Goal: Transaction & Acquisition: Book appointment/travel/reservation

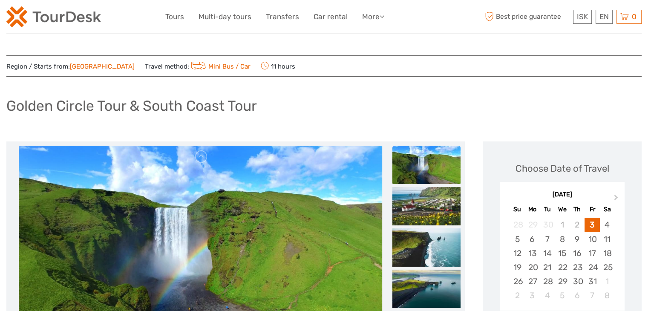
click at [228, 113] on h1 "Golden Circle Tour & South Coast Tour" at bounding box center [131, 105] width 251 height 17
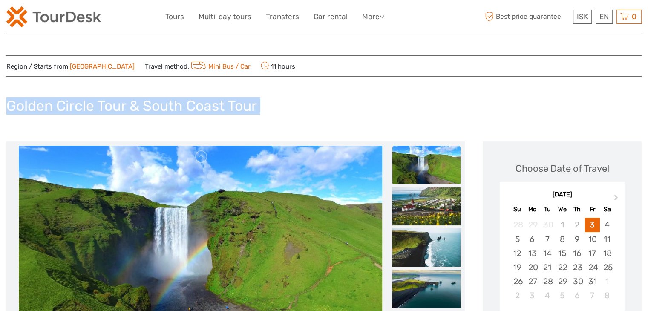
click at [228, 113] on h1 "Golden Circle Tour & South Coast Tour" at bounding box center [131, 105] width 251 height 17
copy div "Golden Circle Tour & South Coast Tour"
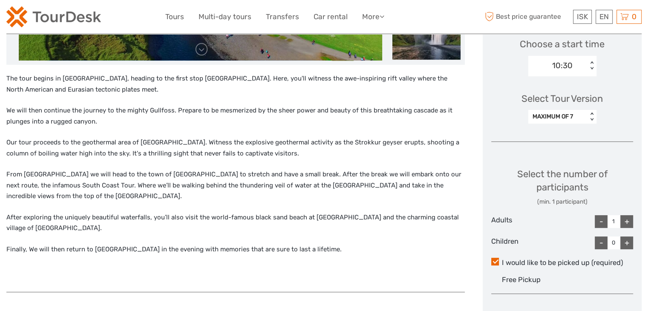
scroll to position [298, 0]
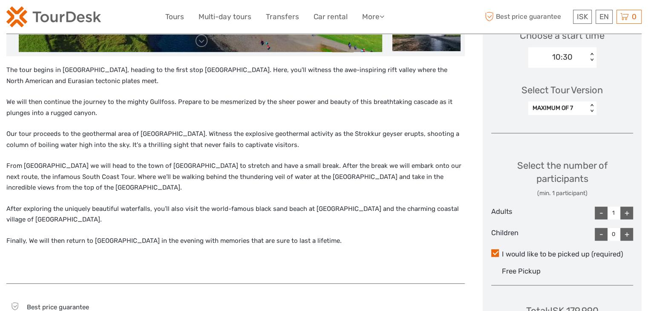
click at [29, 128] on div "The tour begins in Reykjavík, heading to the first stop Þingvellir National Par…" at bounding box center [235, 170] width 459 height 210
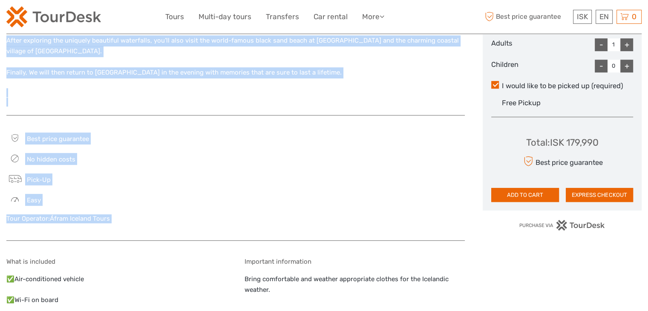
scroll to position [469, 0]
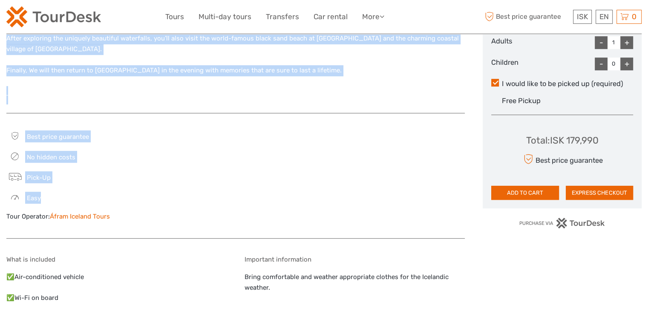
drag, startPoint x: 6, startPoint y: 70, endPoint x: 92, endPoint y: 175, distance: 135.4
click at [92, 175] on div "The tour begins in Reykjavík, heading to the first stop Þingvellir National Par…" at bounding box center [235, 97] width 459 height 848
copy div "The tour begins in Reykjavík, heading to the first stop Þingvellir National Par…"
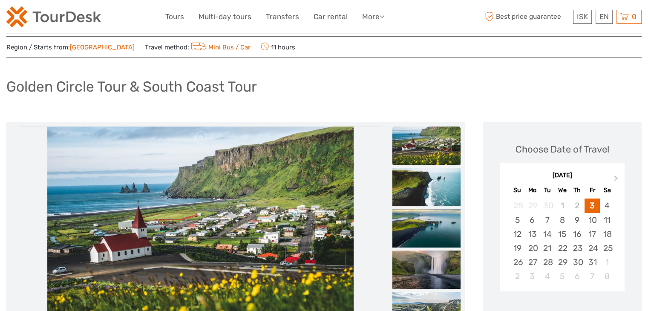
scroll to position [0, 0]
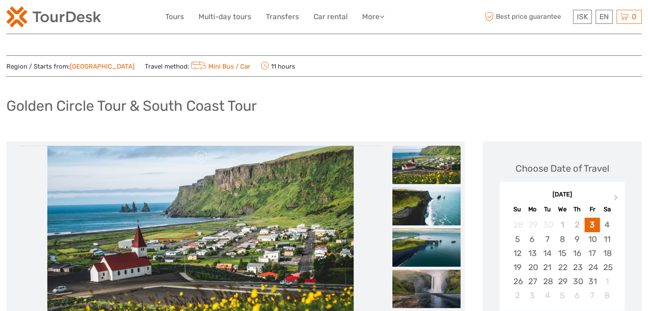
drag, startPoint x: 86, startPoint y: 82, endPoint x: 90, endPoint y: 80, distance: 5.0
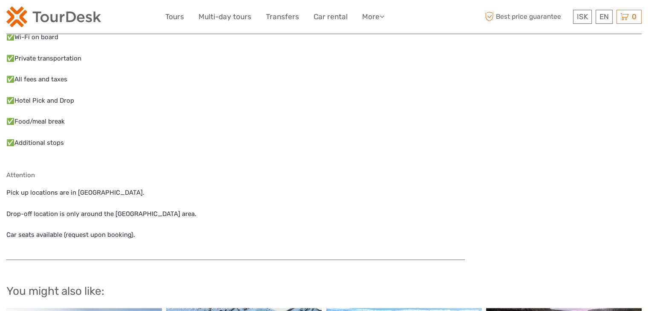
scroll to position [767, 0]
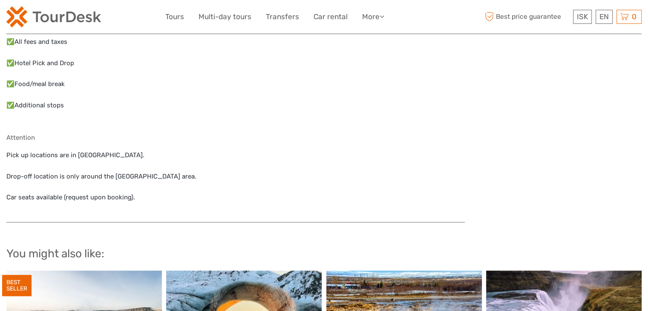
click at [7, 150] on p "Pick up locations are in Keflavík & Reykjavík City." at bounding box center [235, 155] width 459 height 11
drag, startPoint x: 4, startPoint y: 147, endPoint x: 185, endPoint y: 147, distance: 181.1
copy p "Pick up locations are in Keflavík & Reykjavík City."
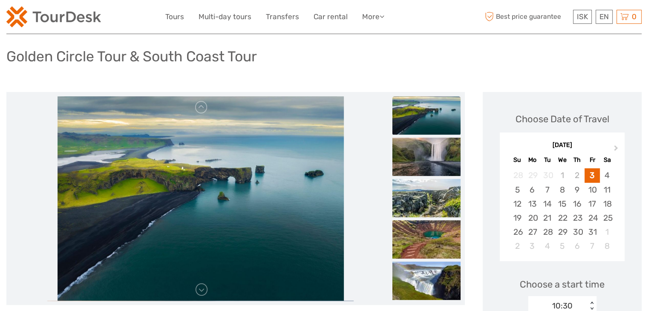
scroll to position [0, 0]
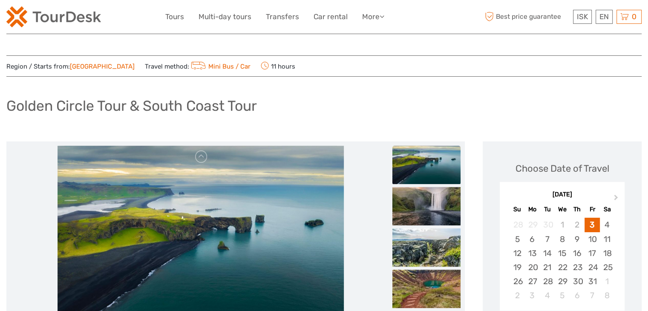
click at [17, 111] on h1 "Golden Circle Tour & South Coast Tour" at bounding box center [131, 105] width 251 height 17
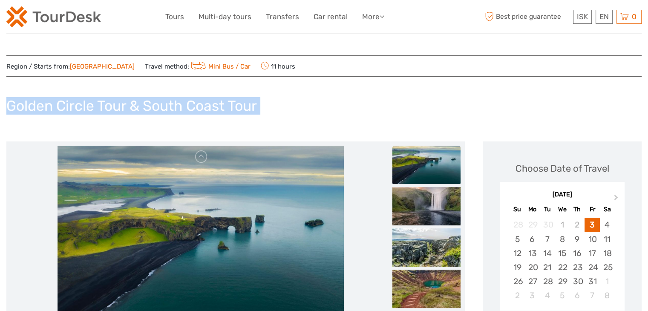
click at [17, 111] on h1 "Golden Circle Tour & South Coast Tour" at bounding box center [131, 105] width 251 height 17
copy div "Golden Circle Tour & South Coast Tour"
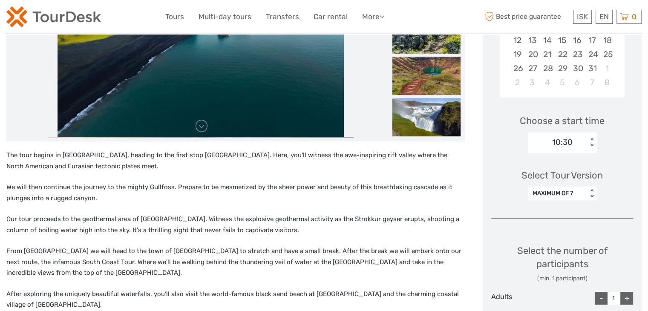
click at [29, 160] on p "The tour begins in Reykjavík, heading to the first stop Þingvellir National Par…" at bounding box center [235, 161] width 459 height 22
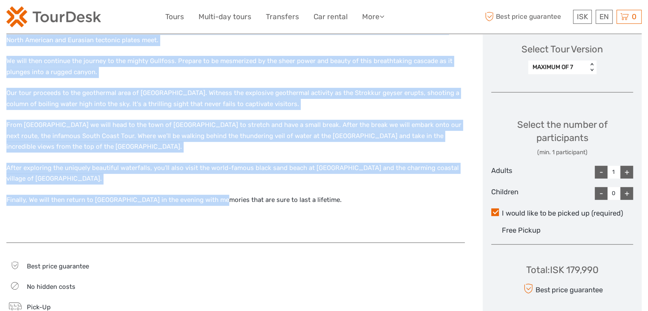
scroll to position [341, 0]
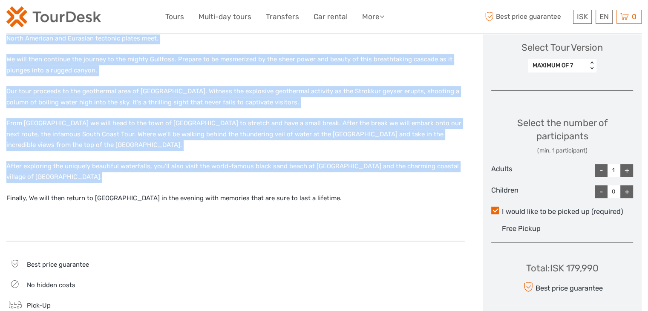
drag, startPoint x: 7, startPoint y: 154, endPoint x: 306, endPoint y: 199, distance: 302.1
click at [306, 199] on div "The tour begins in Reykjavík, heading to the first stop Þingvellir National Par…" at bounding box center [235, 127] width 459 height 210
copy div "The tour begins in Reykjavík, heading to the first stop Þingvellir National Par…"
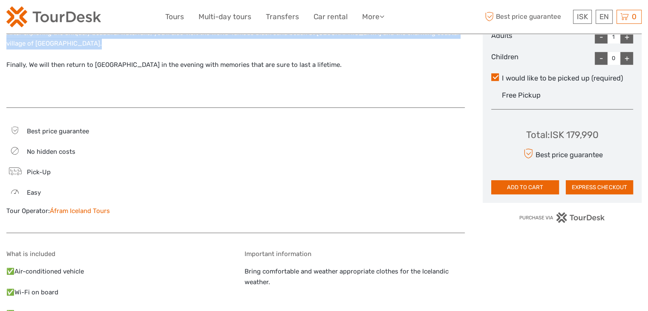
scroll to position [469, 0]
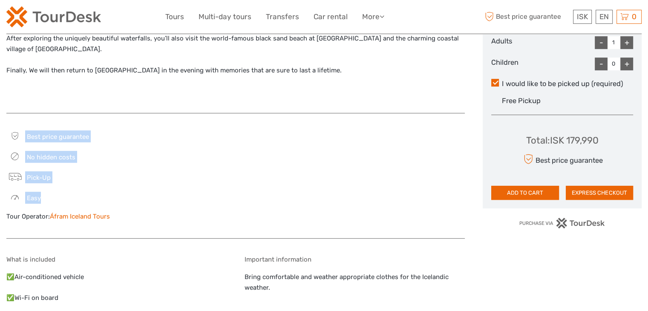
drag, startPoint x: 25, startPoint y: 126, endPoint x: 94, endPoint y: 178, distance: 86.1
click at [94, 178] on div "Best price guarantee No hidden costs Pick-Up Easy Tour Operator: Áfram Iceland …" at bounding box center [116, 179] width 220 height 99
copy div "Best price guarantee No hidden costs Pick-Up Easy"
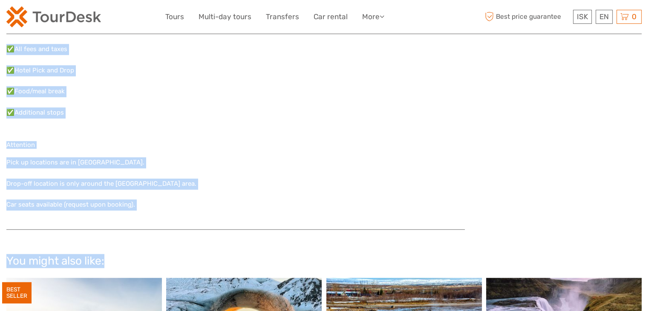
scroll to position [767, 0]
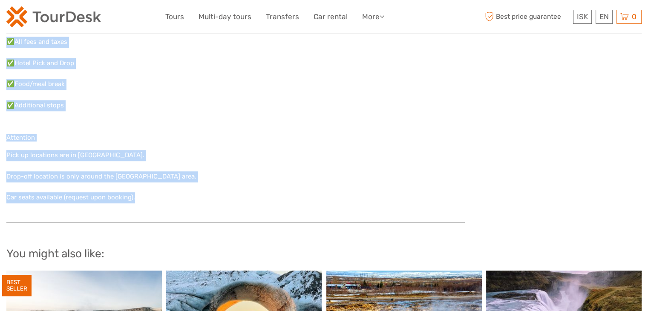
drag, startPoint x: 5, startPoint y: 121, endPoint x: 260, endPoint y: 191, distance: 264.7
copy div "What is included ✅Air-conditioned vehicle ✅Wi-Fi on board ✅Private transportati…"
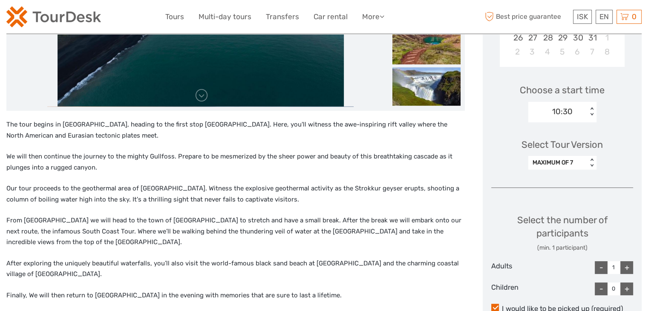
scroll to position [85, 0]
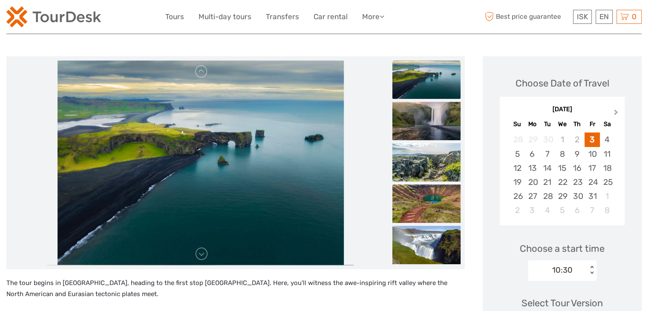
click at [612, 114] on button "Next Month" at bounding box center [617, 114] width 14 height 14
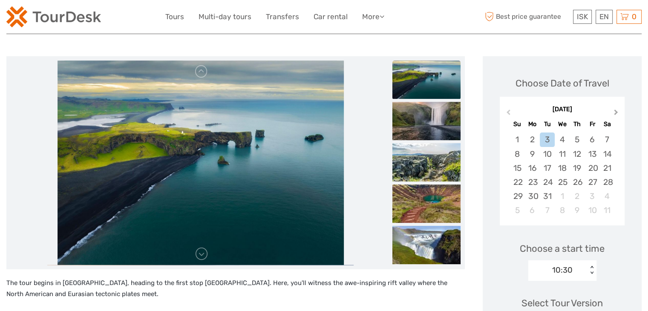
click at [612, 114] on button "Next Month" at bounding box center [617, 114] width 14 height 14
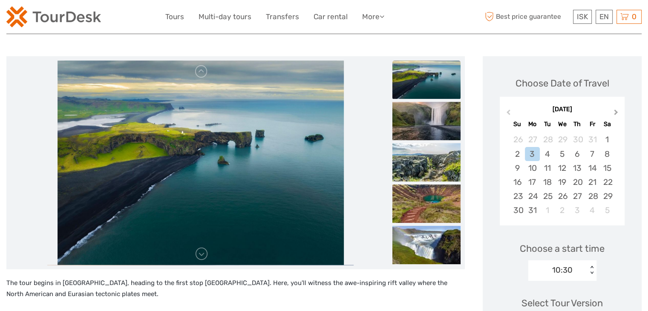
click at [612, 114] on button "Next Month" at bounding box center [617, 114] width 14 height 14
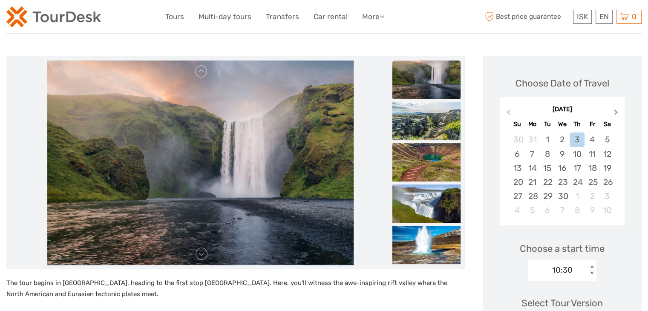
click at [612, 114] on button "Next Month" at bounding box center [617, 114] width 14 height 14
click at [612, 114] on div "November 2026" at bounding box center [562, 109] width 125 height 9
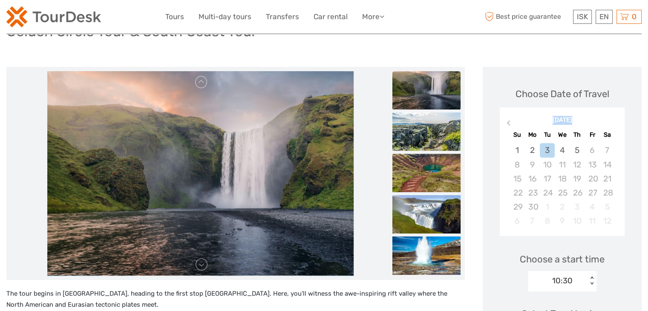
scroll to position [298, 0]
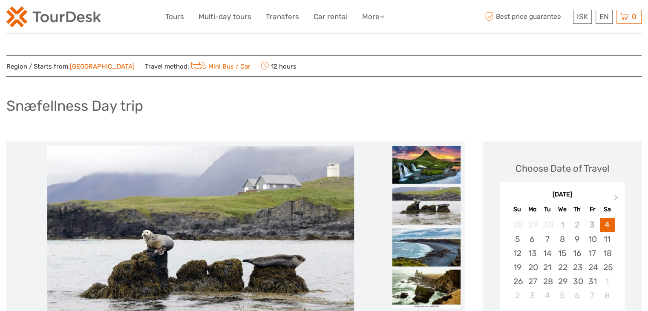
click at [131, 107] on h1 "Snæfellness Day trip" at bounding box center [74, 105] width 137 height 17
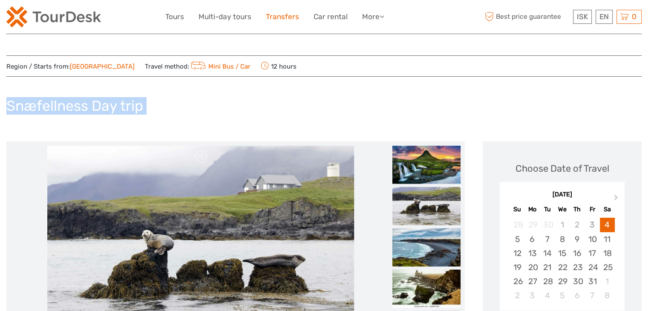
copy div "Snæfellness Day trip"
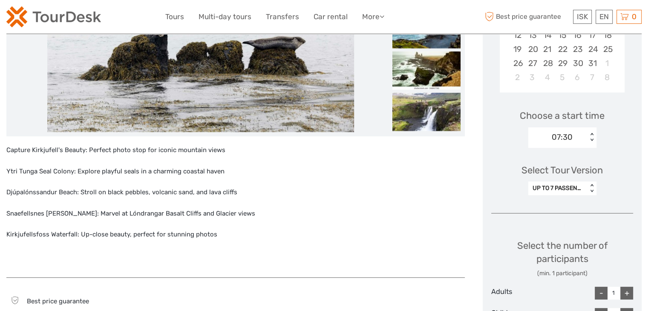
scroll to position [298, 0]
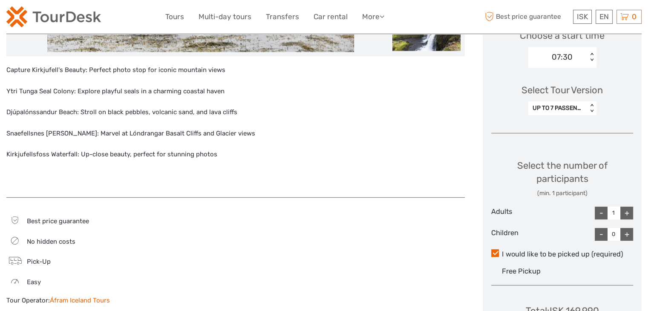
click at [44, 119] on div "Capture Kirkjufell's Beauty: Perfect photo stop for iconic mountain views Ytri …" at bounding box center [235, 127] width 459 height 124
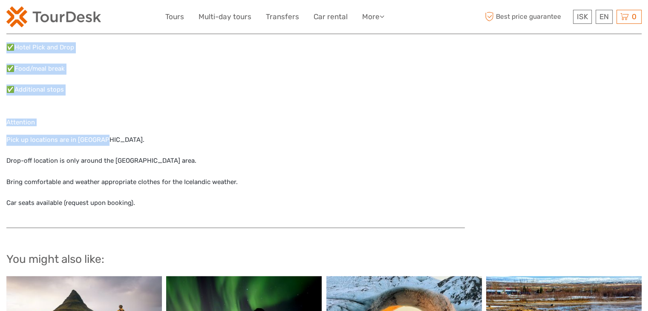
scroll to position [810, 0]
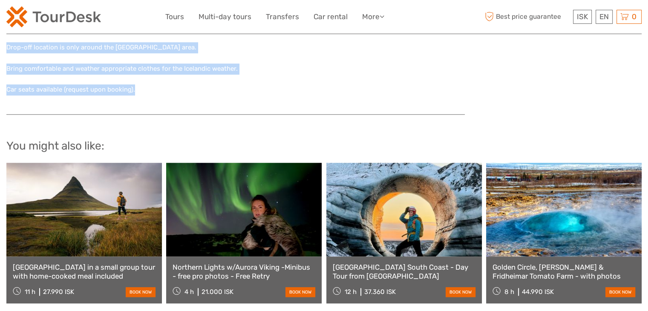
drag, startPoint x: 7, startPoint y: 69, endPoint x: 190, endPoint y: 101, distance: 186.2
copy div "Capture Kirkjufell's Beauty: Perfect photo stop for iconic mountain views Ytri …"
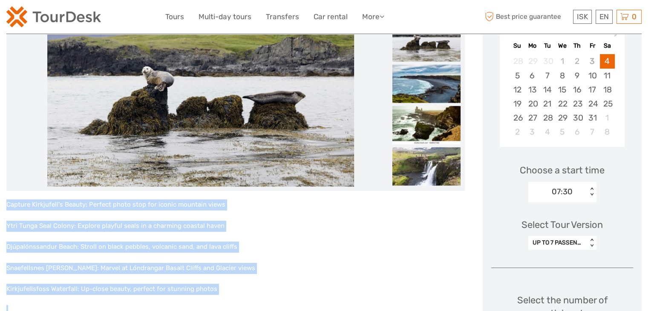
scroll to position [170, 0]
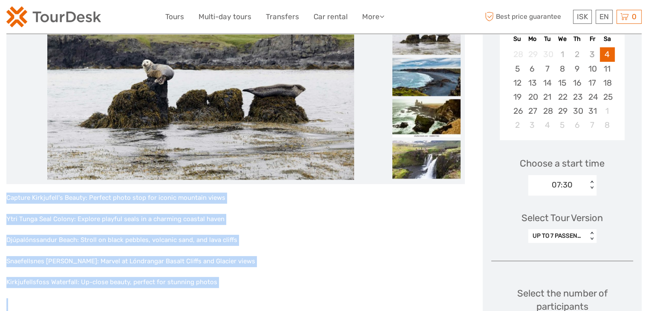
click at [373, 220] on p "Ytri Tunga Seal Colony: Explore playful seals in a charming coastal haven" at bounding box center [235, 219] width 459 height 11
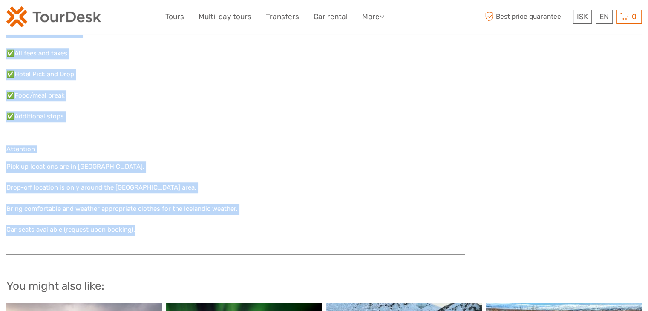
scroll to position [682, 0]
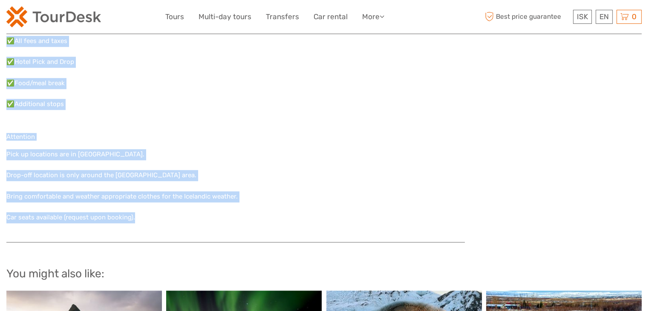
drag, startPoint x: 5, startPoint y: 113, endPoint x: 281, endPoint y: 254, distance: 310.1
copy div "Capture Kirkjufell's Beauty: Perfect photo stop for iconic mountain views Ytri …"
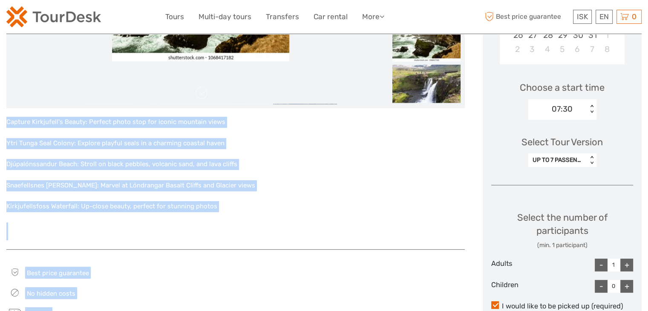
scroll to position [256, 0]
